Goal: Task Accomplishment & Management: Complete application form

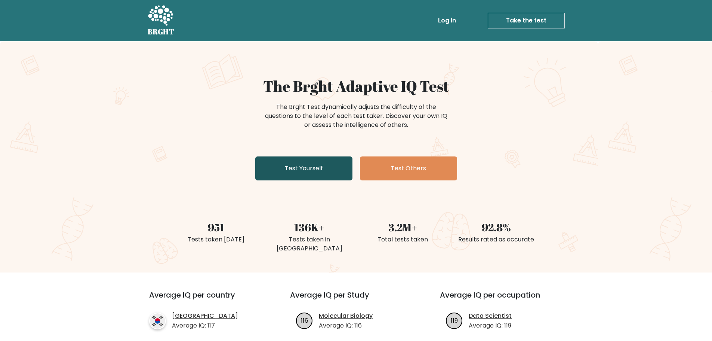
click at [315, 170] on link "Test Yourself" at bounding box center [303, 168] width 97 height 24
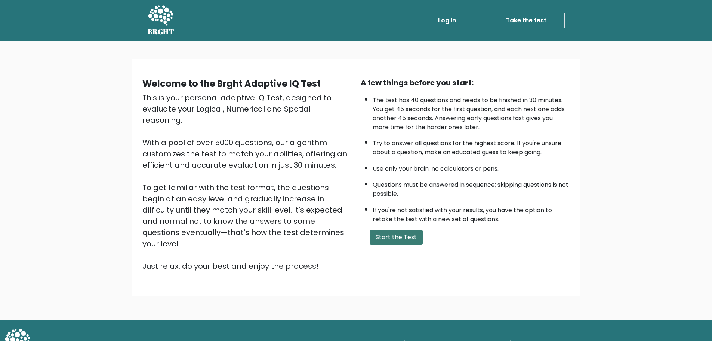
click at [398, 235] on button "Start the Test" at bounding box center [396, 237] width 53 height 15
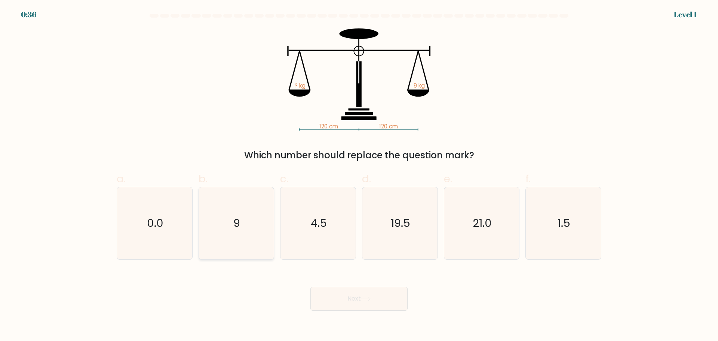
click at [258, 224] on icon "9" at bounding box center [236, 223] width 72 height 72
click at [359, 175] on input "b. 9" at bounding box center [359, 172] width 0 height 5
radio input "true"
click at [376, 297] on button "Next" at bounding box center [358, 298] width 97 height 24
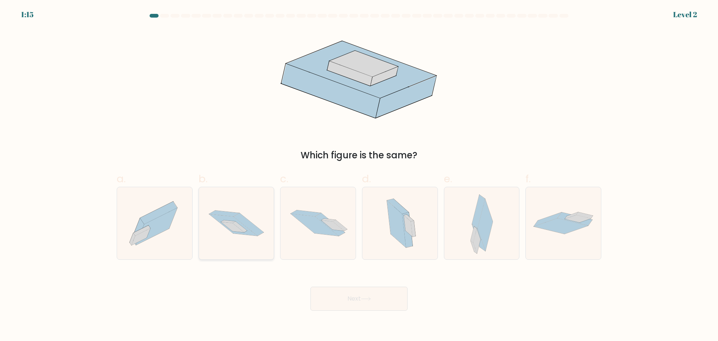
click at [258, 244] on icon at bounding box center [236, 223] width 75 height 50
click at [359, 175] on input "b." at bounding box center [359, 172] width 0 height 5
radio input "true"
drag, startPoint x: 364, startPoint y: 309, endPoint x: 361, endPoint y: 301, distance: 9.0
click at [364, 309] on button "Next" at bounding box center [358, 298] width 97 height 24
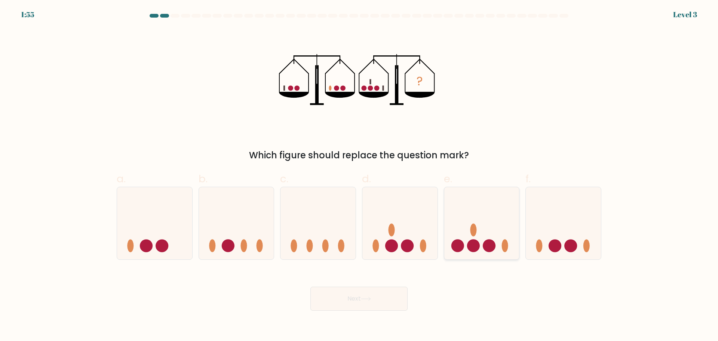
click at [479, 239] on icon at bounding box center [481, 223] width 75 height 62
click at [359, 175] on input "e." at bounding box center [359, 172] width 0 height 5
radio input "true"
click at [389, 299] on button "Next" at bounding box center [358, 298] width 97 height 24
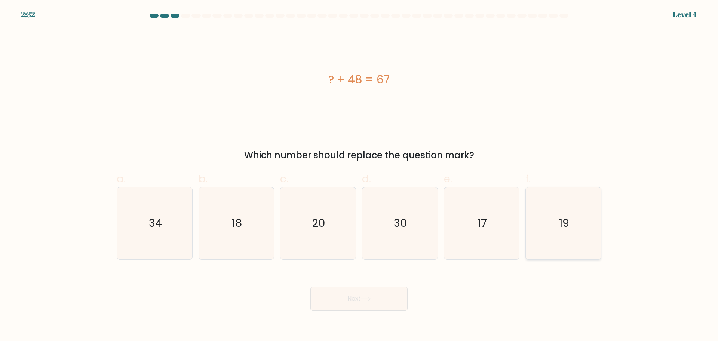
click at [577, 221] on icon "19" at bounding box center [563, 223] width 72 height 72
click at [359, 175] on input "f. 19" at bounding box center [359, 172] width 0 height 5
radio input "true"
click at [353, 300] on button "Next" at bounding box center [358, 298] width 97 height 24
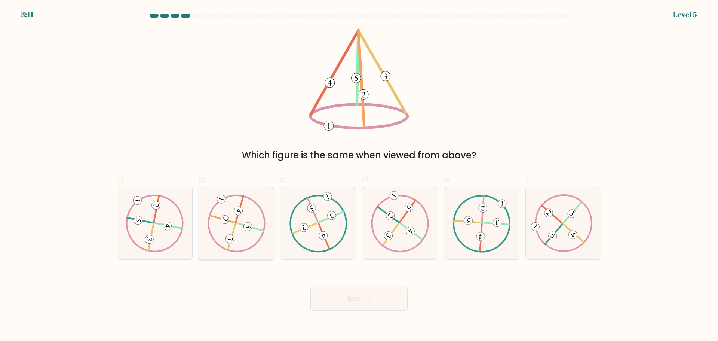
click at [233, 243] on icon at bounding box center [236, 223] width 58 height 58
click at [359, 175] on input "b." at bounding box center [359, 172] width 0 height 5
radio input "true"
click at [340, 293] on button "Next" at bounding box center [358, 298] width 97 height 24
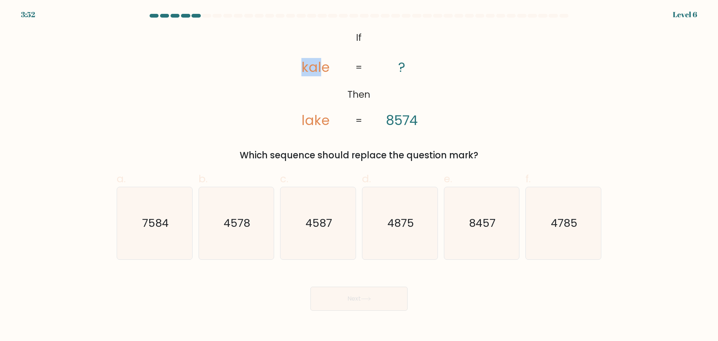
drag, startPoint x: 320, startPoint y: 66, endPoint x: 298, endPoint y: 64, distance: 22.5
click at [298, 64] on icon "@import url('[URL][DOMAIN_NAME]); If Then [GEOGRAPHIC_DATA] ? 8574 = =" at bounding box center [359, 79] width 166 height 102
drag, startPoint x: 408, startPoint y: 120, endPoint x: 381, endPoint y: 118, distance: 27.4
click at [381, 118] on icon "@import url('[URL][DOMAIN_NAME]); If Then [GEOGRAPHIC_DATA] ? 8574 = =" at bounding box center [359, 79] width 166 height 102
click at [471, 146] on div "@import url('[URL][DOMAIN_NAME]); If Then [GEOGRAPHIC_DATA] ? 8574 = = Which se…" at bounding box center [359, 94] width 494 height 133
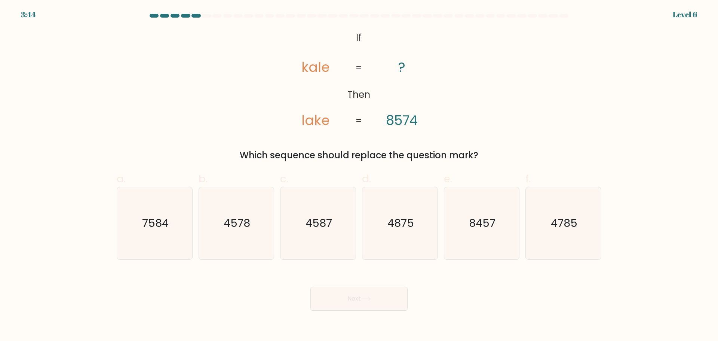
drag, startPoint x: 155, startPoint y: 237, endPoint x: 254, endPoint y: 262, distance: 102.6
click at [154, 237] on icon "7584" at bounding box center [155, 223] width 72 height 72
click at [359, 175] on input "a. 7584" at bounding box center [359, 172] width 0 height 5
radio input "true"
click at [345, 296] on button "Next" at bounding box center [358, 298] width 97 height 24
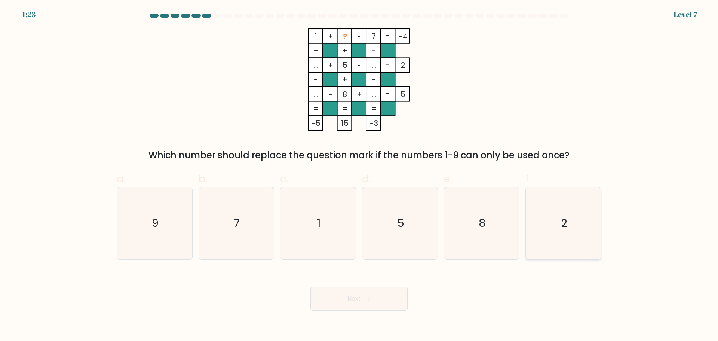
click at [569, 224] on icon "2" at bounding box center [563, 223] width 72 height 72
click at [359, 175] on input "f. 2" at bounding box center [359, 172] width 0 height 5
radio input "true"
click at [365, 302] on button "Next" at bounding box center [358, 298] width 97 height 24
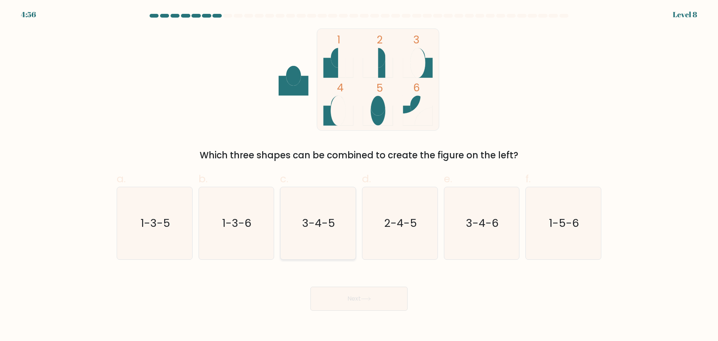
click at [304, 234] on icon "3-4-5" at bounding box center [318, 223] width 72 height 72
click at [359, 175] on input "c. 3-4-5" at bounding box center [359, 172] width 0 height 5
radio input "true"
click at [338, 299] on button "Next" at bounding box center [358, 298] width 97 height 24
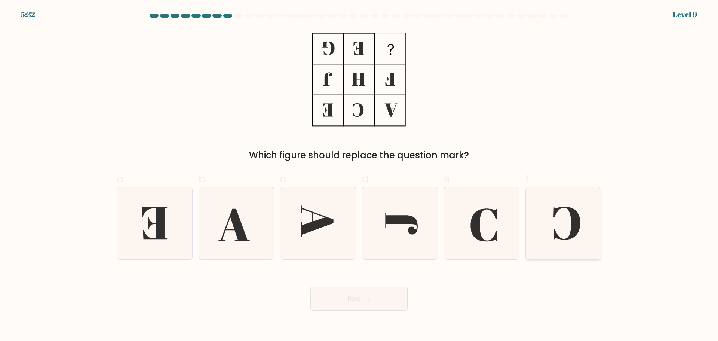
click at [595, 220] on icon at bounding box center [563, 223] width 72 height 72
click at [359, 175] on input "f." at bounding box center [359, 172] width 0 height 5
radio input "true"
click at [340, 303] on button "Next" at bounding box center [358, 298] width 97 height 24
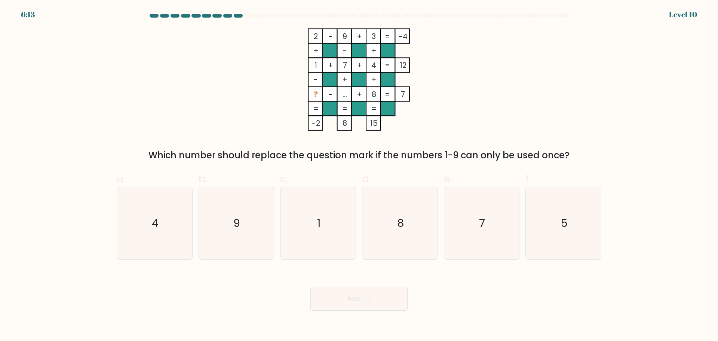
drag, startPoint x: 370, startPoint y: 93, endPoint x: 382, endPoint y: 95, distance: 12.4
click at [382, 95] on icon "2 - 9 + 3 -4 + - + 1 + 7 + 4 12 - + + ? - ... + 8 = 7 = = = = -2 8 15 =" at bounding box center [359, 79] width 224 height 102
click at [382, 95] on rect at bounding box center [388, 94] width 15 height 15
click at [590, 240] on icon "5" at bounding box center [563, 223] width 72 height 72
click at [359, 175] on input "f. 5" at bounding box center [359, 172] width 0 height 5
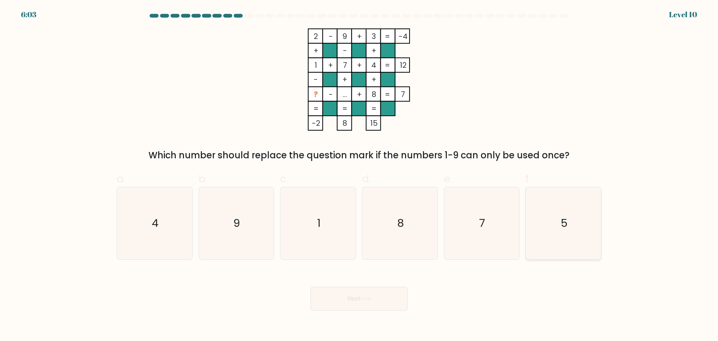
radio input "true"
click at [388, 300] on button "Next" at bounding box center [358, 298] width 97 height 24
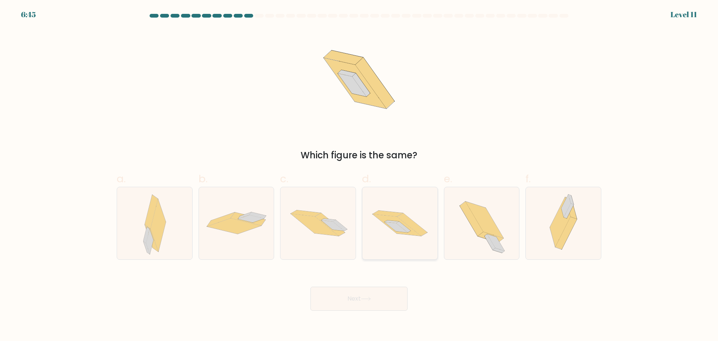
click at [428, 230] on icon at bounding box center [399, 223] width 75 height 50
click at [359, 175] on input "d." at bounding box center [359, 172] width 0 height 5
radio input "true"
click at [334, 296] on button "Next" at bounding box center [358, 298] width 97 height 24
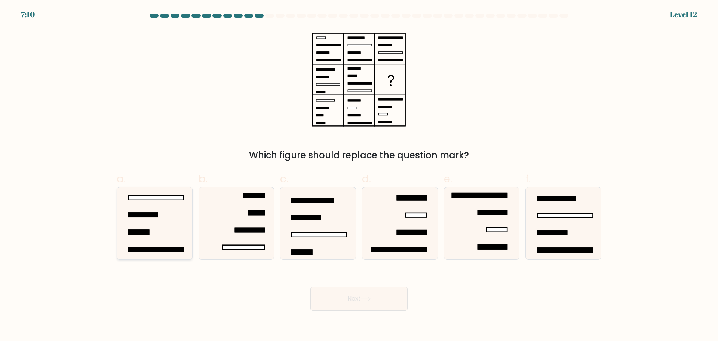
click at [165, 212] on icon at bounding box center [155, 223] width 72 height 72
click at [359, 175] on input "a." at bounding box center [359, 172] width 0 height 5
radio input "true"
click at [331, 295] on button "Next" at bounding box center [358, 298] width 97 height 24
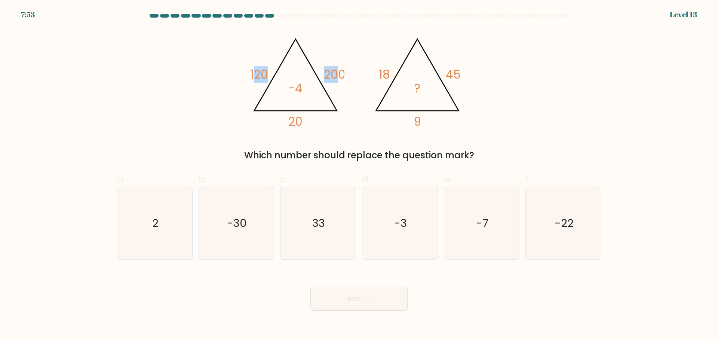
drag, startPoint x: 253, startPoint y: 63, endPoint x: 345, endPoint y: 76, distance: 92.9
click at [345, 76] on icon "@import url('[URL][DOMAIN_NAME]); 120 200 20 -4 @import url('[URL][DOMAIN_NAME]…" at bounding box center [359, 79] width 224 height 102
click at [347, 76] on icon "@import url('[URL][DOMAIN_NAME]); 120 200 20 -4 @import url('[URL][DOMAIN_NAME]…" at bounding box center [359, 79] width 224 height 102
drag, startPoint x: 254, startPoint y: 66, endPoint x: 279, endPoint y: 70, distance: 25.3
click at [279, 70] on icon "@import url('[URL][DOMAIN_NAME]); 120 200 20 -4 @import url('[URL][DOMAIN_NAME]…" at bounding box center [359, 79] width 224 height 102
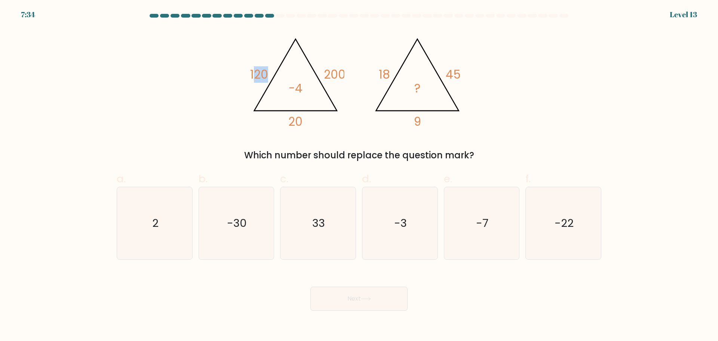
click at [279, 70] on icon "@import url('[URL][DOMAIN_NAME]); 120 200 20 -4 @import url('[URL][DOMAIN_NAME]…" at bounding box center [359, 79] width 224 height 102
drag, startPoint x: 323, startPoint y: 72, endPoint x: 353, endPoint y: 71, distance: 29.9
click at [353, 71] on icon "@import url('[URL][DOMAIN_NAME]); 120 200 20 -4 @import url('[URL][DOMAIN_NAME]…" at bounding box center [359, 79] width 224 height 102
drag, startPoint x: 250, startPoint y: 70, endPoint x: 272, endPoint y: 73, distance: 22.2
click at [272, 73] on icon "@import url('[URL][DOMAIN_NAME]); 120 200 20 -4 @import url('[URL][DOMAIN_NAME]…" at bounding box center [359, 79] width 224 height 102
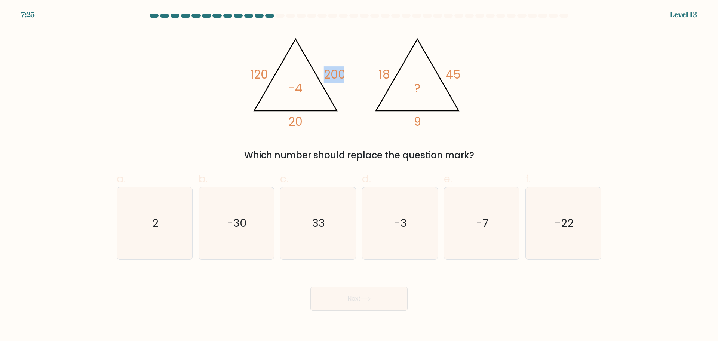
drag, startPoint x: 339, startPoint y: 73, endPoint x: 345, endPoint y: 78, distance: 8.5
click at [347, 73] on icon "@import url('[URL][DOMAIN_NAME]); 120 200 20 -4 @import url('[URL][DOMAIN_NAME]…" at bounding box center [359, 79] width 224 height 102
drag, startPoint x: 292, startPoint y: 123, endPoint x: 312, endPoint y: 121, distance: 19.9
click at [312, 121] on icon "@import url('[URL][DOMAIN_NAME]); 120 200 20 -4 @import url('[URL][DOMAIN_NAME]…" at bounding box center [359, 79] width 224 height 102
drag, startPoint x: 374, startPoint y: 70, endPoint x: 405, endPoint y: 70, distance: 31.0
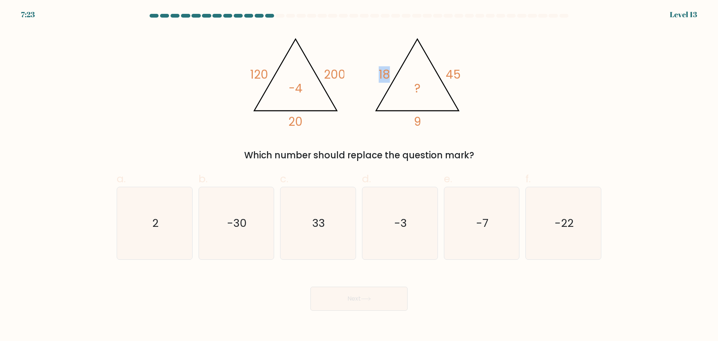
click at [405, 70] on icon "@import url('[URL][DOMAIN_NAME]); 120 200 20 -4 @import url('[URL][DOMAIN_NAME]…" at bounding box center [359, 79] width 224 height 102
click at [452, 71] on tspan "45" at bounding box center [453, 74] width 15 height 16
drag, startPoint x: 370, startPoint y: 77, endPoint x: 396, endPoint y: 76, distance: 25.8
click at [396, 76] on icon "@import url('[URL][DOMAIN_NAME]); 120 200 20 -4 @import url('[URL][DOMAIN_NAME]…" at bounding box center [359, 79] width 224 height 102
click at [444, 67] on icon "@import url('[URL][DOMAIN_NAME]); 120 200 20 -4 @import url('[URL][DOMAIN_NAME]…" at bounding box center [359, 79] width 224 height 102
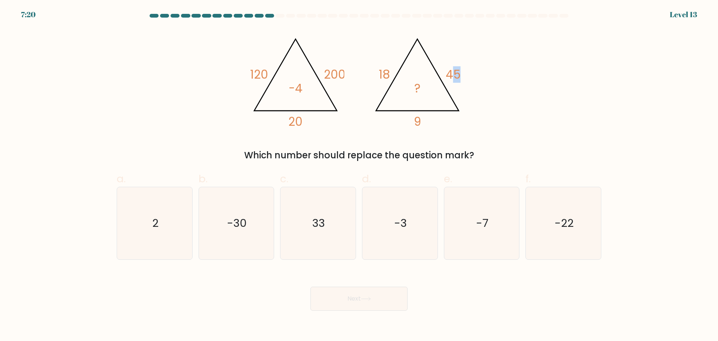
drag, startPoint x: 450, startPoint y: 73, endPoint x: 470, endPoint y: 74, distance: 19.5
click at [470, 74] on icon "@import url('[URL][DOMAIN_NAME]); 120 200 20 -4 @import url('[URL][DOMAIN_NAME]…" at bounding box center [359, 79] width 224 height 102
click at [395, 240] on icon "-3" at bounding box center [400, 223] width 72 height 72
click at [359, 175] on input "d. -3" at bounding box center [359, 172] width 0 height 5
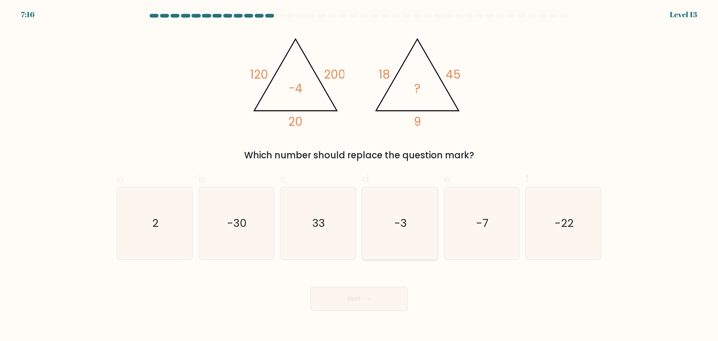
radio input "true"
click at [379, 295] on button "Next" at bounding box center [358, 298] width 97 height 24
